Goal: Task Accomplishment & Management: Use online tool/utility

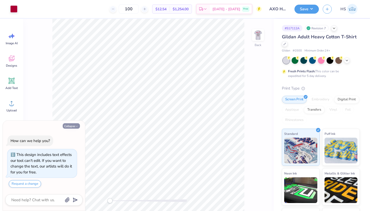
click at [70, 127] on button "Collapse" at bounding box center [71, 125] width 17 height 5
type textarea "x"
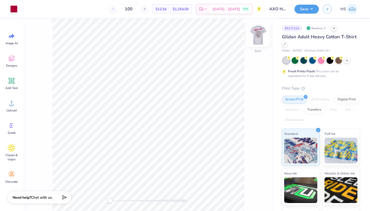
click at [259, 38] on img at bounding box center [258, 35] width 21 height 21
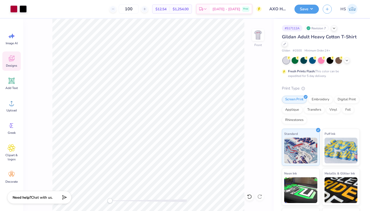
click at [13, 60] on icon at bounding box center [11, 59] width 5 height 4
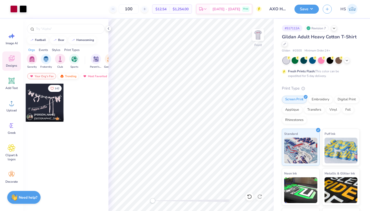
click at [73, 75] on div "Trending" at bounding box center [68, 76] width 21 height 6
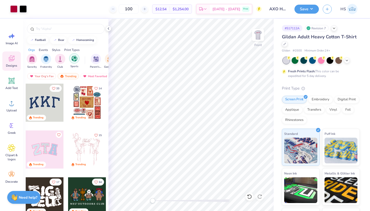
click at [75, 59] on img "filter for Sports" at bounding box center [74, 58] width 6 height 6
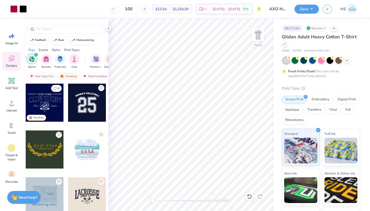
click at [42, 101] on div at bounding box center [45, 103] width 38 height 38
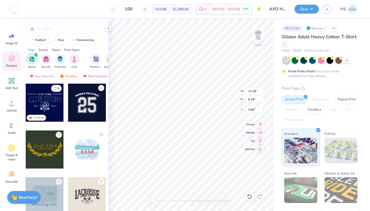
click at [13, 10] on div at bounding box center [13, 8] width 7 height 7
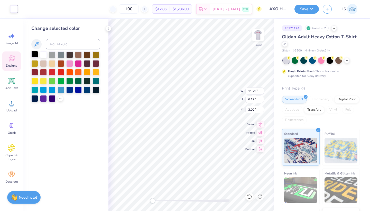
click at [33, 55] on div at bounding box center [34, 54] width 7 height 7
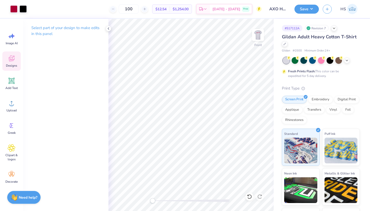
click at [8, 56] on icon at bounding box center [12, 58] width 8 height 8
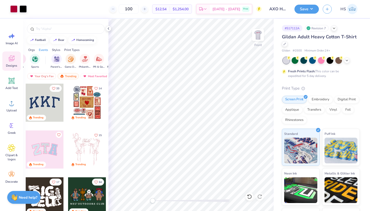
scroll to position [0, 48]
click at [63, 60] on img "filter for Game Day" at bounding box center [62, 58] width 6 height 6
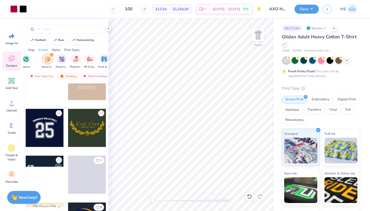
scroll to position [458, 0]
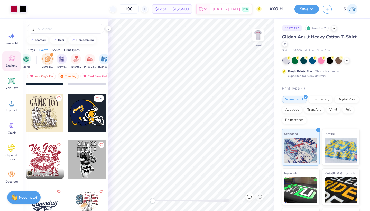
click at [47, 108] on div at bounding box center [45, 113] width 38 height 38
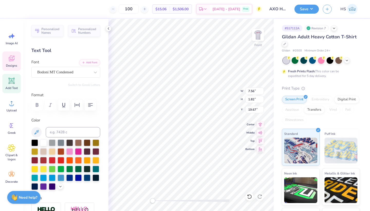
scroll to position [0, 1]
type textarea "ALPHA CHI"
click at [52, 142] on div at bounding box center [52, 142] width 7 height 7
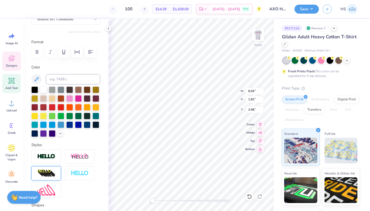
scroll to position [61, 0]
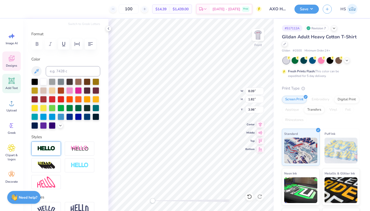
click at [50, 147] on img at bounding box center [46, 148] width 18 height 6
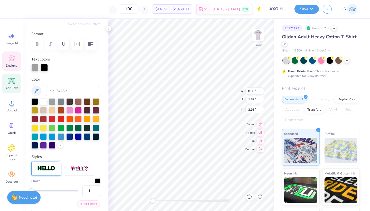
scroll to position [92, 0]
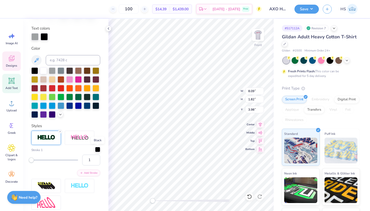
click at [99, 150] on div at bounding box center [97, 149] width 5 height 5
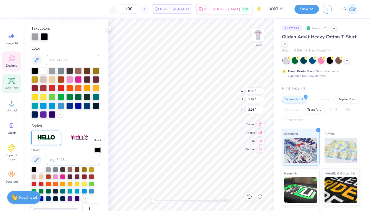
click at [69, 153] on div "Stroke 1" at bounding box center [65, 174] width 69 height 54
click at [69, 160] on input at bounding box center [73, 159] width 54 height 10
type input "207"
click at [96, 203] on input "2" at bounding box center [91, 208] width 18 height 11
type input "3"
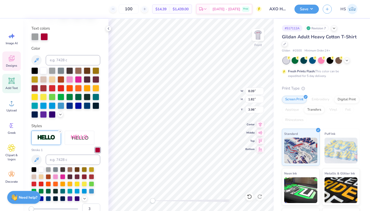
click at [96, 203] on input "3" at bounding box center [91, 208] width 18 height 11
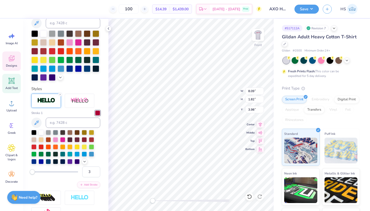
click at [108, 163] on div "Personalized Names Personalized Numbers Text Tool Add Font Font Bodoni MT Conde…" at bounding box center [65, 115] width 85 height 192
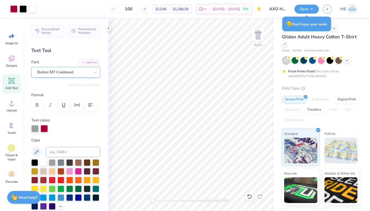
scroll to position [0, 0]
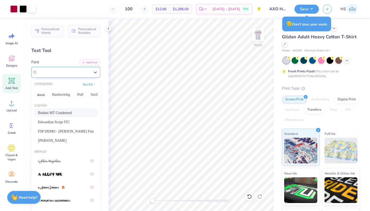
click at [87, 73] on div "Bodoni MT Condensed" at bounding box center [64, 72] width 54 height 8
click at [95, 71] on icon at bounding box center [95, 72] width 5 height 5
click at [97, 71] on icon at bounding box center [95, 72] width 5 height 5
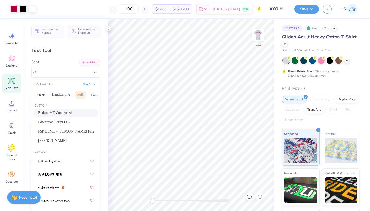
click at [80, 95] on button "Puff" at bounding box center [81, 94] width 12 height 8
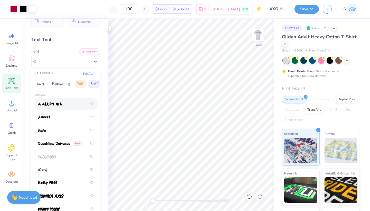
click at [93, 84] on button "Serif" at bounding box center [94, 84] width 13 height 8
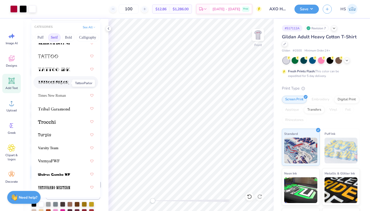
scroll to position [57, 0]
click at [69, 39] on button "Bold" at bounding box center [68, 38] width 13 height 8
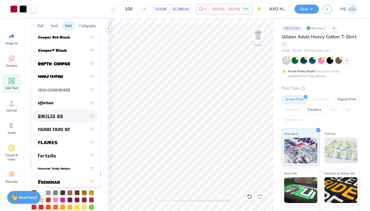
scroll to position [124, 0]
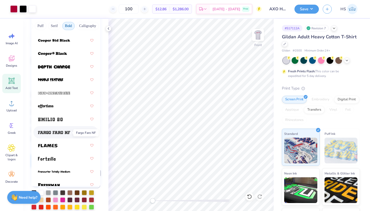
click at [61, 134] on img at bounding box center [54, 133] width 32 height 4
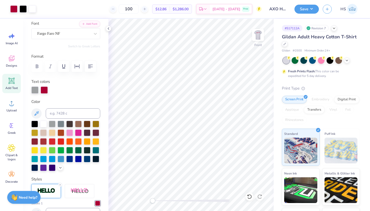
scroll to position [31, 0]
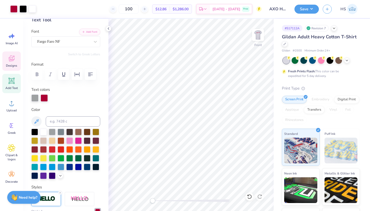
click at [13, 64] on span "Designs" at bounding box center [11, 65] width 11 height 4
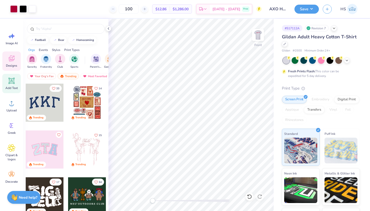
click at [12, 83] on icon at bounding box center [11, 81] width 6 height 6
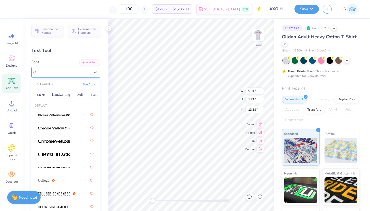
click at [58, 72] on span "Super Dream" at bounding box center [47, 72] width 21 height 6
click at [82, 95] on button "Puff" at bounding box center [81, 94] width 12 height 8
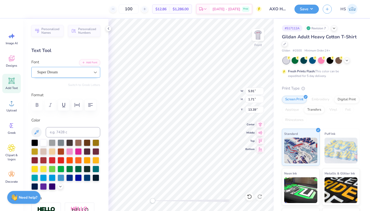
drag, startPoint x: 96, startPoint y: 71, endPoint x: 92, endPoint y: 75, distance: 5.3
click at [96, 71] on icon at bounding box center [95, 72] width 5 height 5
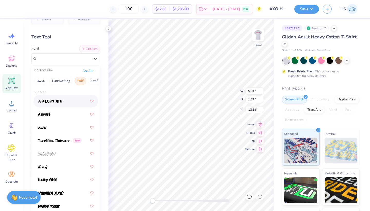
scroll to position [0, 17]
click at [79, 82] on button "Serif" at bounding box center [77, 81] width 13 height 8
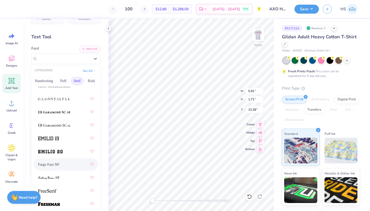
scroll to position [536, 0]
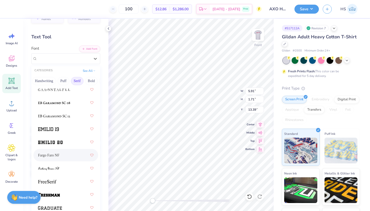
click at [59, 158] on span "Fargo Faro NF" at bounding box center [48, 154] width 21 height 5
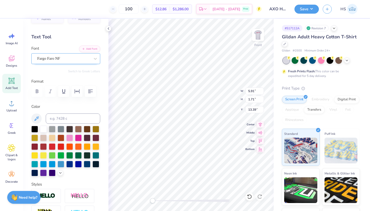
click at [79, 54] on div "Fargo Faro NF" at bounding box center [64, 58] width 54 height 8
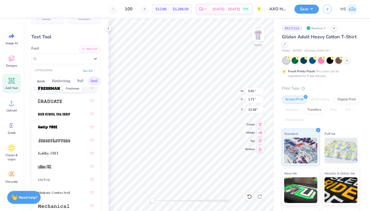
scroll to position [642, 0]
click at [66, 142] on img at bounding box center [54, 141] width 32 height 4
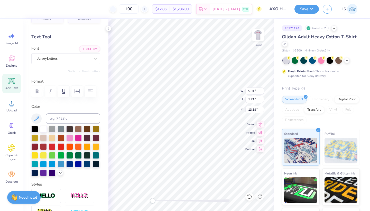
scroll to position [0, 1]
type textarea "ALPHA PHI"
click at [52, 146] on div at bounding box center [52, 146] width 7 height 7
click at [44, 146] on div at bounding box center [43, 146] width 7 height 7
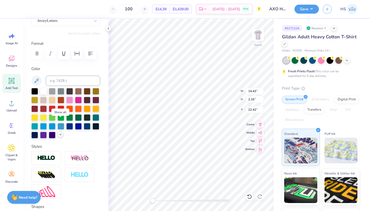
scroll to position [68, 0]
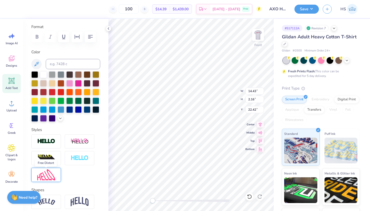
click at [50, 174] on img at bounding box center [46, 174] width 18 height 11
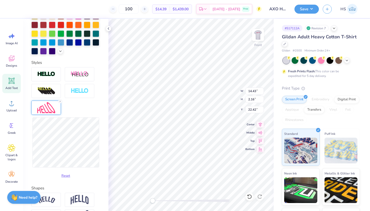
scroll to position [149, 0]
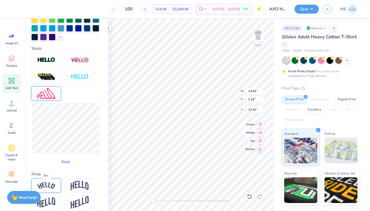
click at [48, 185] on img at bounding box center [46, 185] width 18 height 7
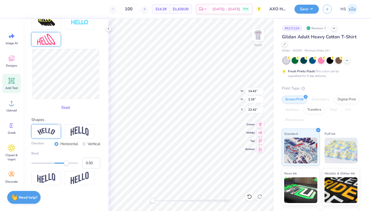
scroll to position [203, 0]
type input "0.33"
drag, startPoint x: 67, startPoint y: 163, endPoint x: 62, endPoint y: 162, distance: 4.4
click at [62, 162] on div "Accessibility label" at bounding box center [62, 162] width 5 height 5
type input "14.57"
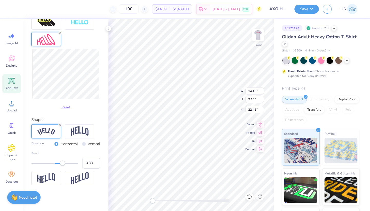
type input "6.51"
type input "20.24"
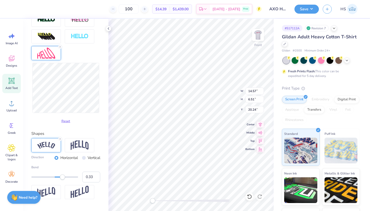
scroll to position [188, 0]
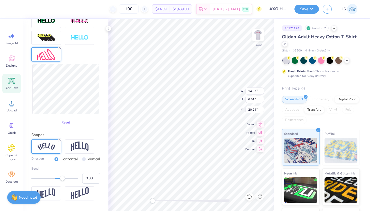
type input "14.45"
type input "5.69"
type input "20.65"
type textarea "ALPHA CHI"
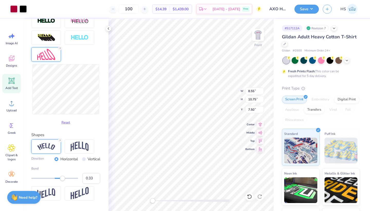
type input "7.40"
type input "9.37"
type input "11.86"
type input "6.46"
type input "14.45"
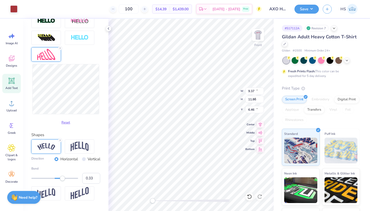
type input "5.69"
type input "20.65"
click at [249, 195] on icon at bounding box center [249, 196] width 5 height 5
type input "10.71"
type input "13.37"
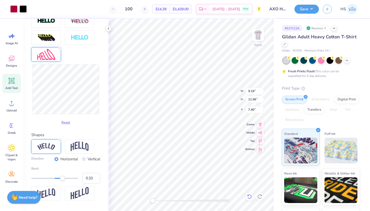
type input "5.61"
type input "9.19"
type input "11.56"
type input "7.40"
type input "14.45"
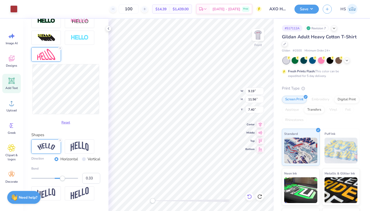
type input "5.69"
type input "20.65"
type input "8.24"
click at [258, 36] on img at bounding box center [258, 35] width 21 height 21
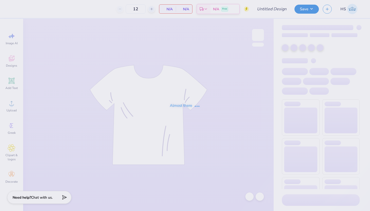
type input "AXO Hoco Shirt and Crew Neck"
type input "100"
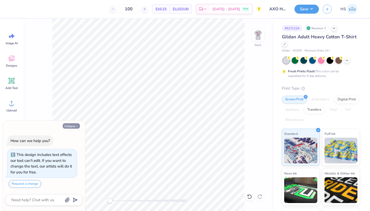
click at [71, 126] on button "Collapse" at bounding box center [71, 125] width 17 height 5
type textarea "x"
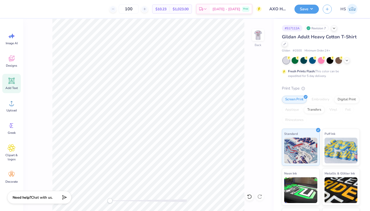
click at [12, 82] on icon at bounding box center [11, 80] width 5 height 5
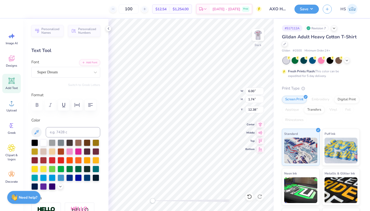
scroll to position [0, 1]
type textarea "ALPHA CHI"
click at [66, 74] on div "Super Dream" at bounding box center [64, 72] width 54 height 8
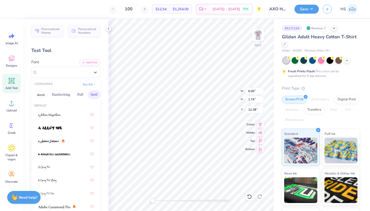
click at [98, 95] on button "Serif" at bounding box center [94, 94] width 13 height 8
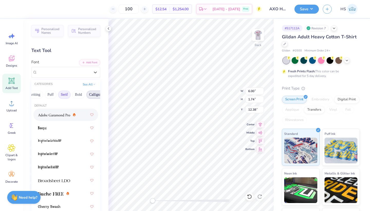
scroll to position [0, 33]
click at [78, 94] on button "Bold" at bounding box center [75, 94] width 13 height 8
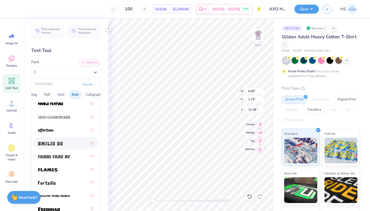
scroll to position [177, 0]
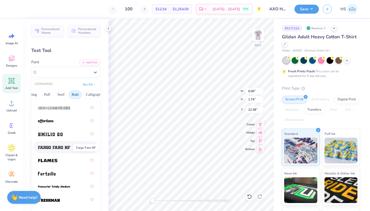
click at [48, 146] on span at bounding box center [54, 146] width 32 height 5
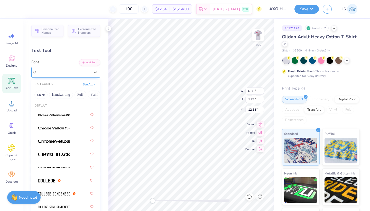
click at [60, 71] on span "Fargo Faro NF" at bounding box center [48, 72] width 23 height 6
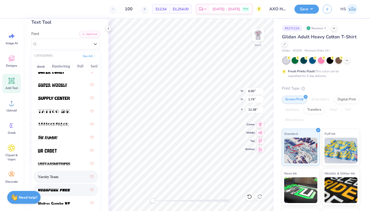
scroll to position [29, 0]
click at [56, 177] on span "Varsity Team" at bounding box center [48, 176] width 20 height 5
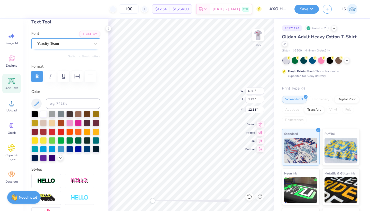
click at [77, 47] on div "Varsity Team" at bounding box center [64, 44] width 54 height 8
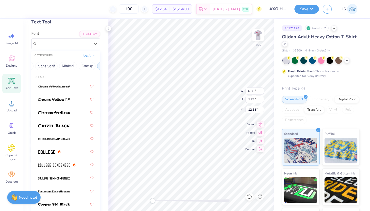
scroll to position [0, 140]
click at [86, 68] on button "Techno" at bounding box center [86, 66] width 16 height 8
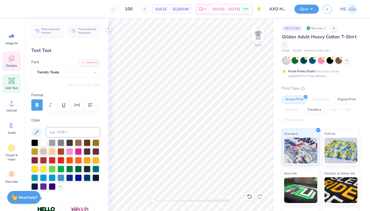
scroll to position [-2, 0]
click at [15, 60] on icon at bounding box center [12, 58] width 8 height 8
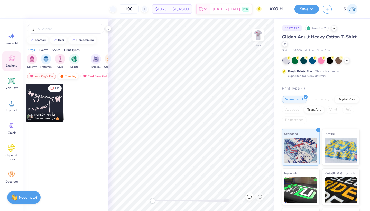
click at [71, 75] on div "Trending" at bounding box center [68, 76] width 21 height 6
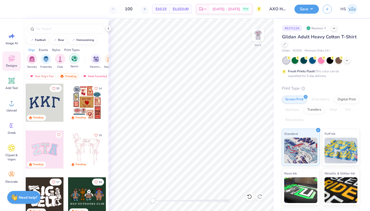
click at [75, 61] on img "filter for Sports" at bounding box center [74, 58] width 6 height 6
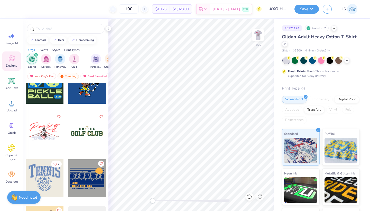
scroll to position [1370, 0]
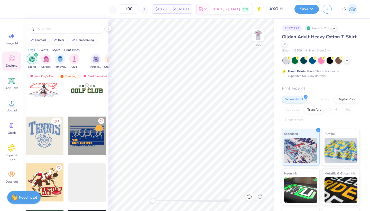
click at [48, 141] on div at bounding box center [45, 135] width 38 height 38
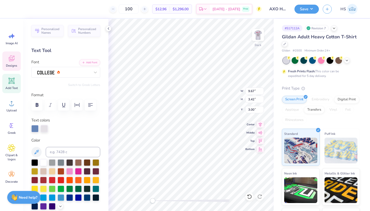
scroll to position [0, 1]
type textarea "Alpha ChI"
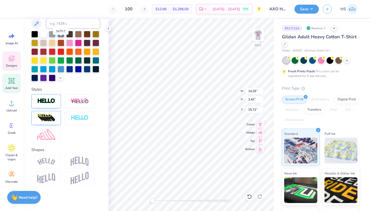
scroll to position [128, 0]
click at [51, 161] on img at bounding box center [46, 161] width 18 height 7
click at [73, 143] on div "Personalized Names Personalized Numbers Text Tool Add Font Font Switch to Greek…" at bounding box center [65, 115] width 85 height 192
click at [46, 158] on img at bounding box center [46, 161] width 18 height 7
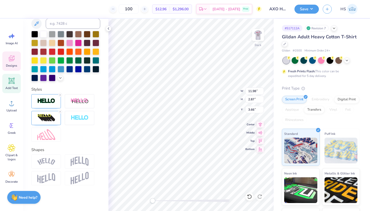
click at [72, 130] on div at bounding box center [65, 118] width 69 height 48
click at [61, 111] on icon at bounding box center [60, 111] width 3 height 3
click at [61, 95] on icon at bounding box center [60, 94] width 3 height 3
click at [74, 164] on img at bounding box center [80, 161] width 18 height 10
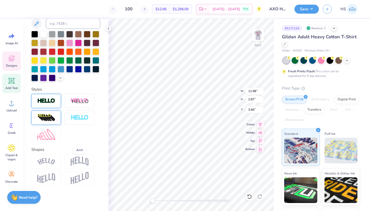
click at [74, 164] on img at bounding box center [80, 161] width 18 height 10
type textarea "Alpha ChI"
click at [251, 197] on icon at bounding box center [249, 196] width 5 height 5
click at [250, 196] on icon at bounding box center [249, 196] width 5 height 5
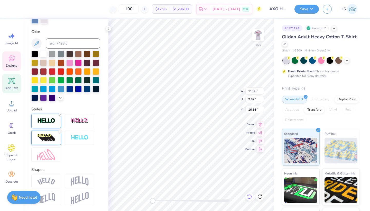
click at [248, 197] on icon at bounding box center [249, 196] width 5 height 5
type input "14.25"
type input "3.42"
type input "15.72"
click at [248, 197] on icon at bounding box center [249, 196] width 5 height 5
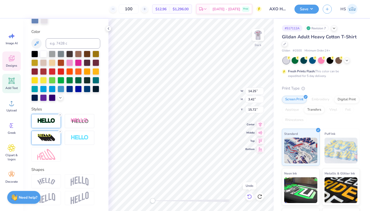
click at [248, 197] on icon at bounding box center [249, 196] width 5 height 5
type input "9.67"
click at [248, 197] on icon at bounding box center [249, 196] width 5 height 5
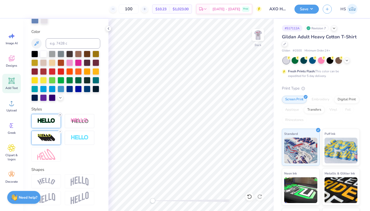
click at [61, 115] on icon at bounding box center [60, 114] width 3 height 3
click at [60, 131] on line at bounding box center [60, 132] width 2 height 2
click at [14, 60] on icon at bounding box center [12, 58] width 8 height 8
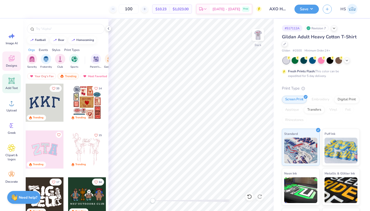
click at [10, 80] on icon at bounding box center [11, 80] width 5 height 5
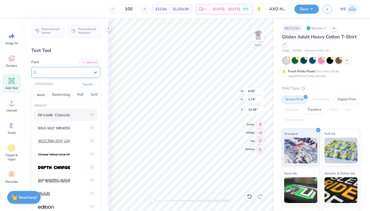
click at [72, 70] on div "Super Dream" at bounding box center [64, 72] width 54 height 8
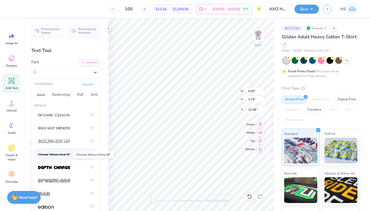
scroll to position [0, 0]
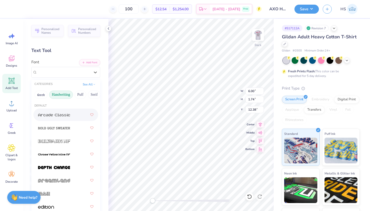
click at [67, 94] on button "Handwriting" at bounding box center [61, 94] width 24 height 8
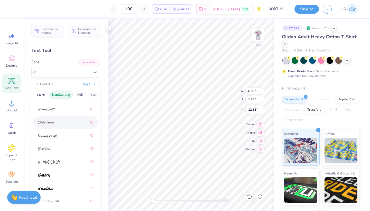
scroll to position [81, 0]
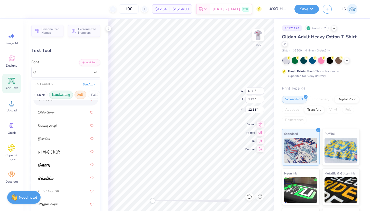
click at [77, 93] on button "Puff" at bounding box center [81, 94] width 12 height 8
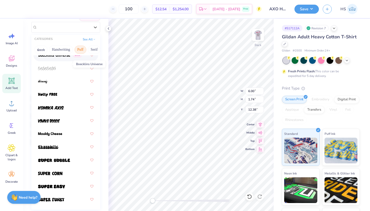
scroll to position [66, 0]
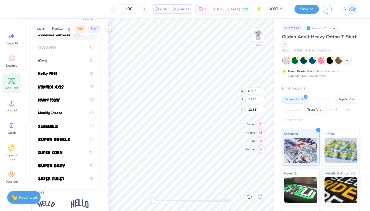
click at [92, 27] on button "Serif" at bounding box center [94, 29] width 13 height 8
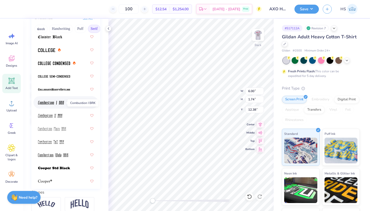
scroll to position [199, 0]
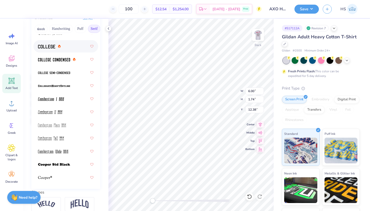
click at [54, 47] on img at bounding box center [46, 47] width 17 height 4
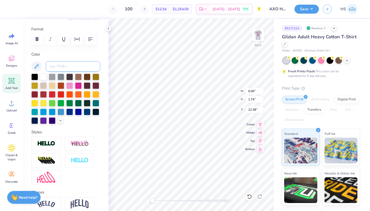
click at [61, 66] on input at bounding box center [73, 66] width 54 height 10
type input "207"
click at [49, 144] on img at bounding box center [46, 144] width 18 height 6
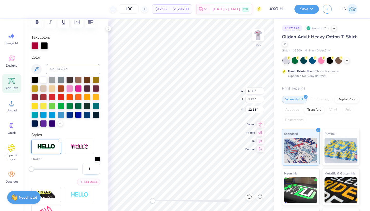
scroll to position [84, 0]
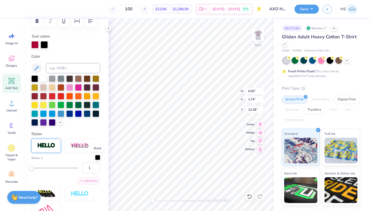
click at [98, 157] on div at bounding box center [97, 157] width 5 height 5
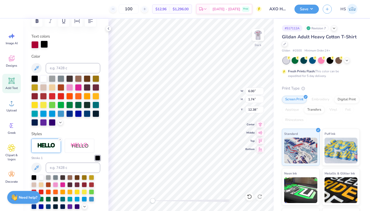
click at [46, 42] on div at bounding box center [44, 44] width 7 height 7
click at [36, 45] on div at bounding box center [34, 44] width 7 height 7
click at [44, 43] on div at bounding box center [44, 44] width 7 height 7
click at [32, 40] on div "Text colors" at bounding box center [65, 40] width 69 height 15
click at [33, 41] on div at bounding box center [34, 44] width 7 height 7
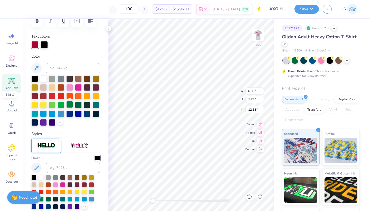
click at [70, 106] on div at bounding box center [69, 104] width 7 height 7
click at [51, 78] on div at bounding box center [52, 78] width 7 height 7
click at [44, 43] on div at bounding box center [44, 44] width 7 height 7
click at [69, 67] on input at bounding box center [73, 68] width 54 height 10
type input "207"
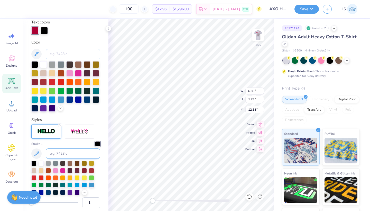
scroll to position [130, 0]
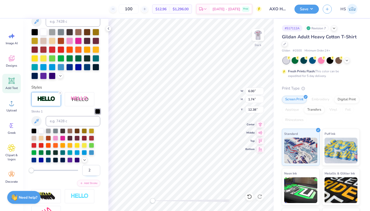
click at [96, 170] on input "2" at bounding box center [91, 170] width 18 height 11
type input "3"
click at [96, 170] on input "3" at bounding box center [91, 170] width 18 height 11
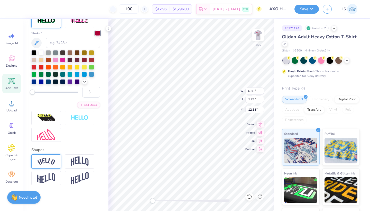
scroll to position [209, 0]
type textarea "ALPHA CHI"
click at [48, 165] on div at bounding box center [46, 161] width 30 height 14
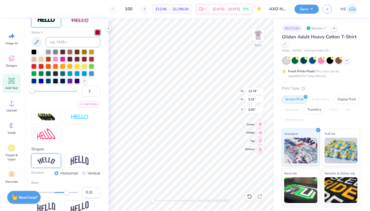
click at [96, 194] on input "0.31" at bounding box center [91, 192] width 18 height 11
type input "0.3"
click at [96, 194] on input "0.3" at bounding box center [91, 192] width 18 height 11
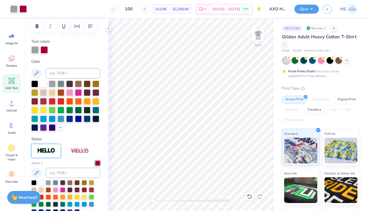
scroll to position [70, 0]
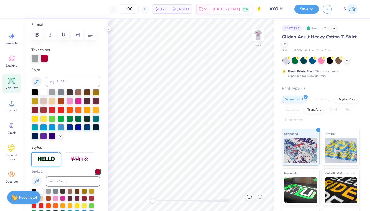
click at [14, 82] on icon at bounding box center [12, 81] width 8 height 8
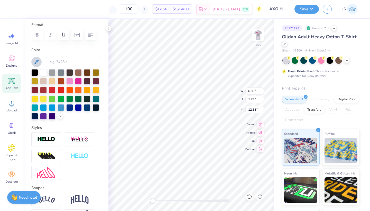
scroll to position [0, 1]
type textarea "ALPHA CHI"
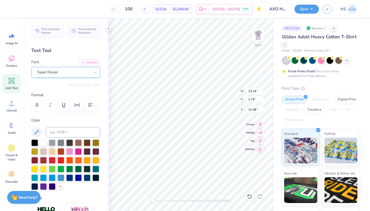
scroll to position [-1, 0]
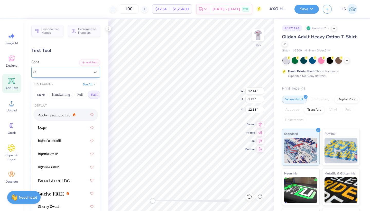
click at [71, 71] on div "Super Dream" at bounding box center [64, 72] width 54 height 8
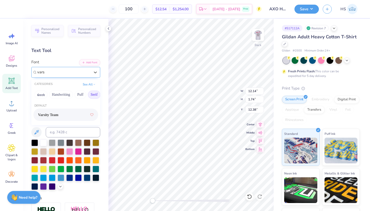
click at [70, 113] on div "Varsity Team" at bounding box center [65, 114] width 55 height 9
type input "vars"
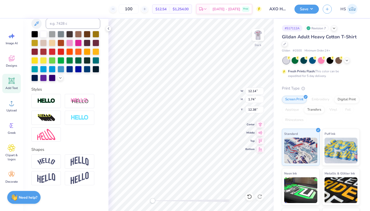
scroll to position [108, 0]
click at [47, 141] on div at bounding box center [46, 134] width 30 height 14
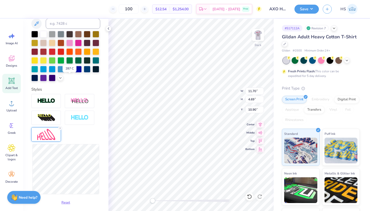
scroll to position [96, 0]
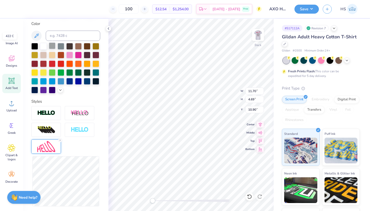
click at [52, 47] on div at bounding box center [52, 45] width 7 height 7
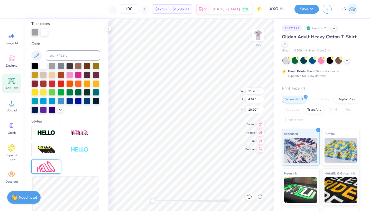
scroll to position [100, 0]
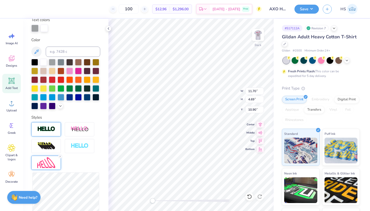
click at [54, 133] on div at bounding box center [46, 129] width 30 height 14
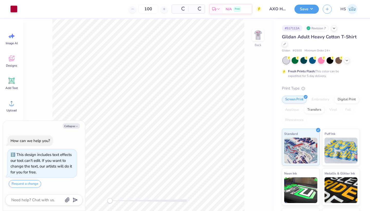
type textarea "x"
